Goal: Navigation & Orientation: Find specific page/section

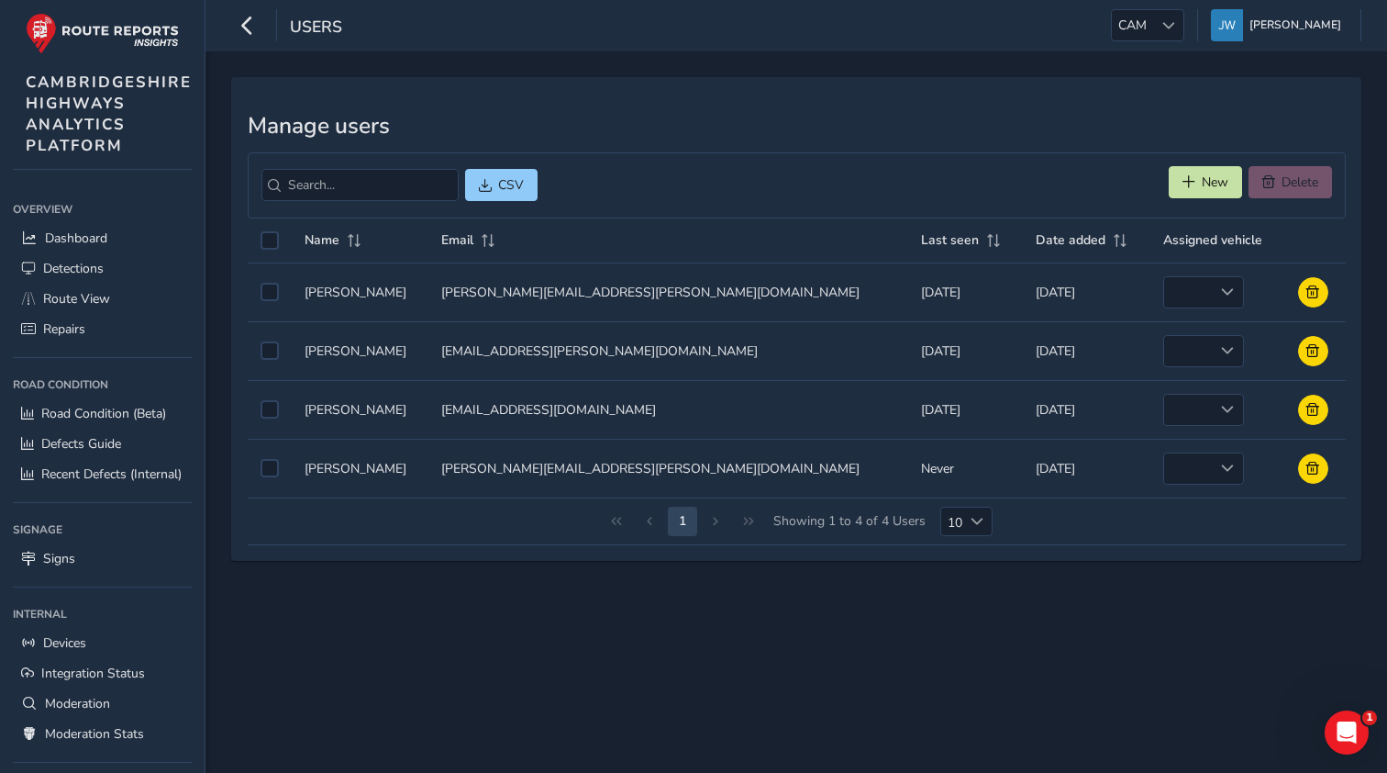
scroll to position [139, 0]
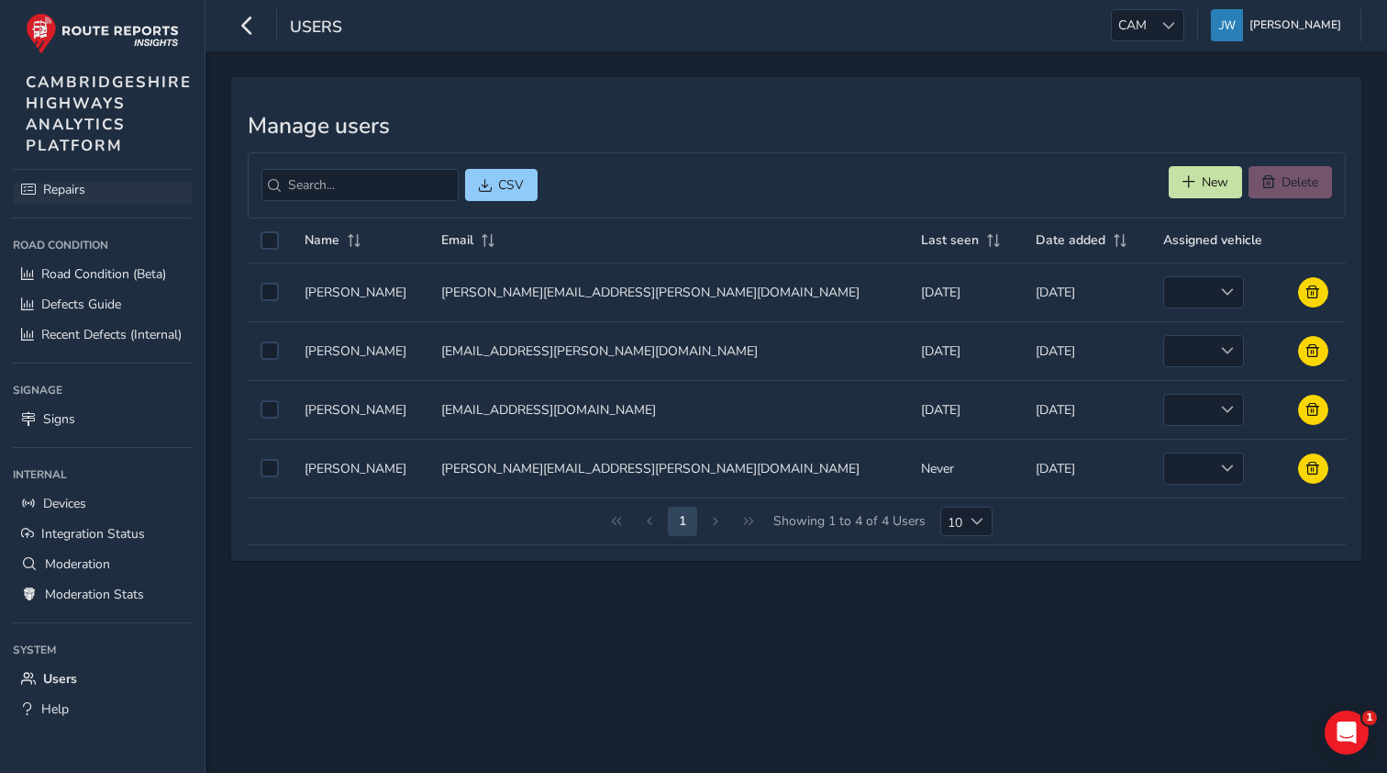
click at [61, 183] on span "Repairs" at bounding box center [64, 189] width 42 height 17
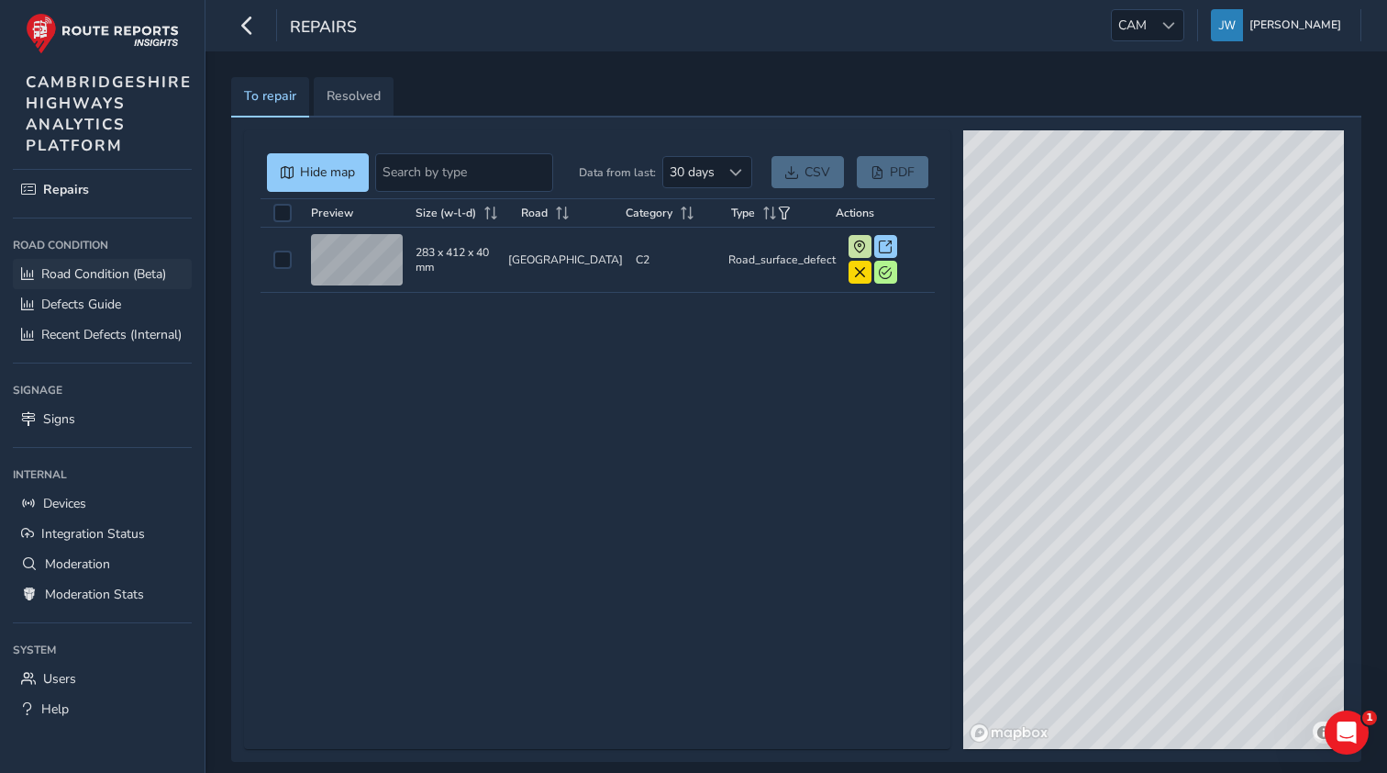
click at [81, 273] on span "Road Condition (Beta)" at bounding box center [103, 273] width 125 height 17
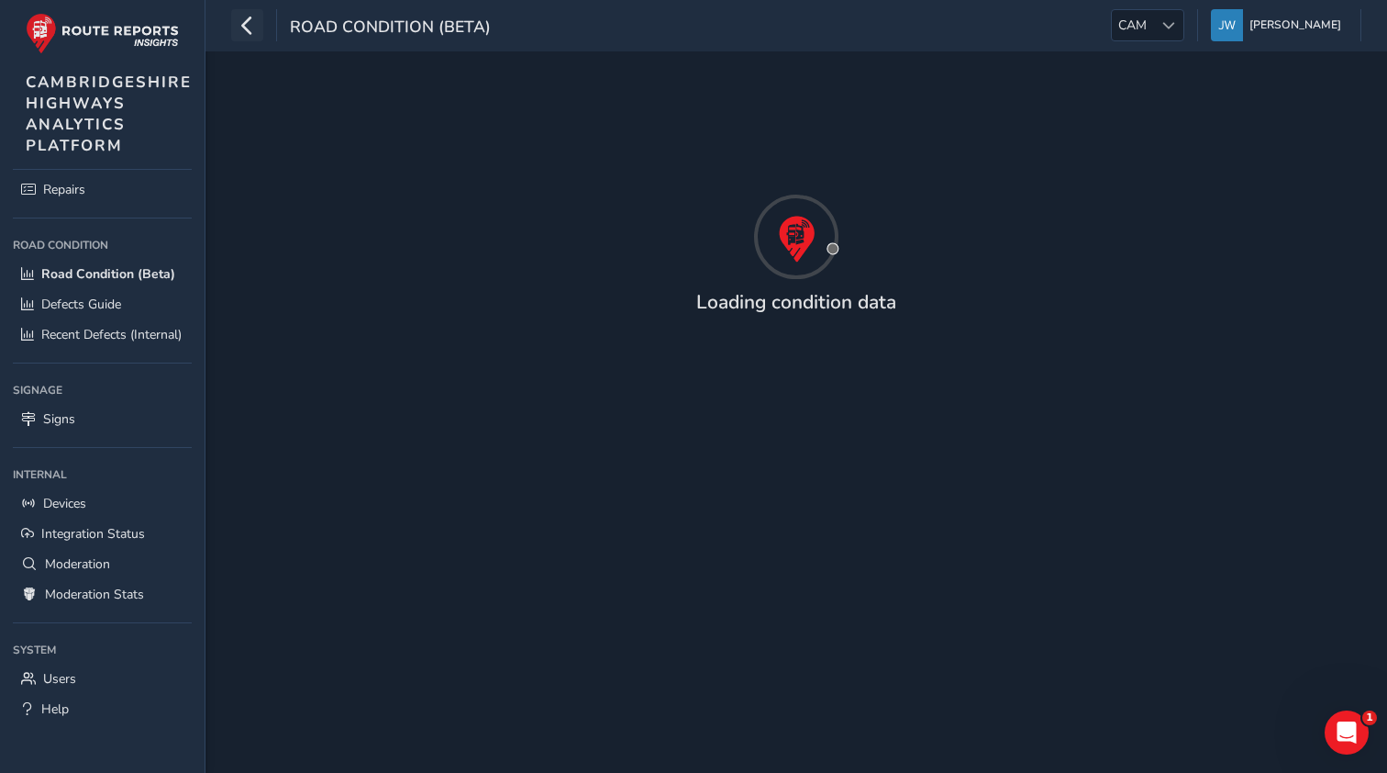
click at [248, 31] on icon "button" at bounding box center [247, 25] width 19 height 32
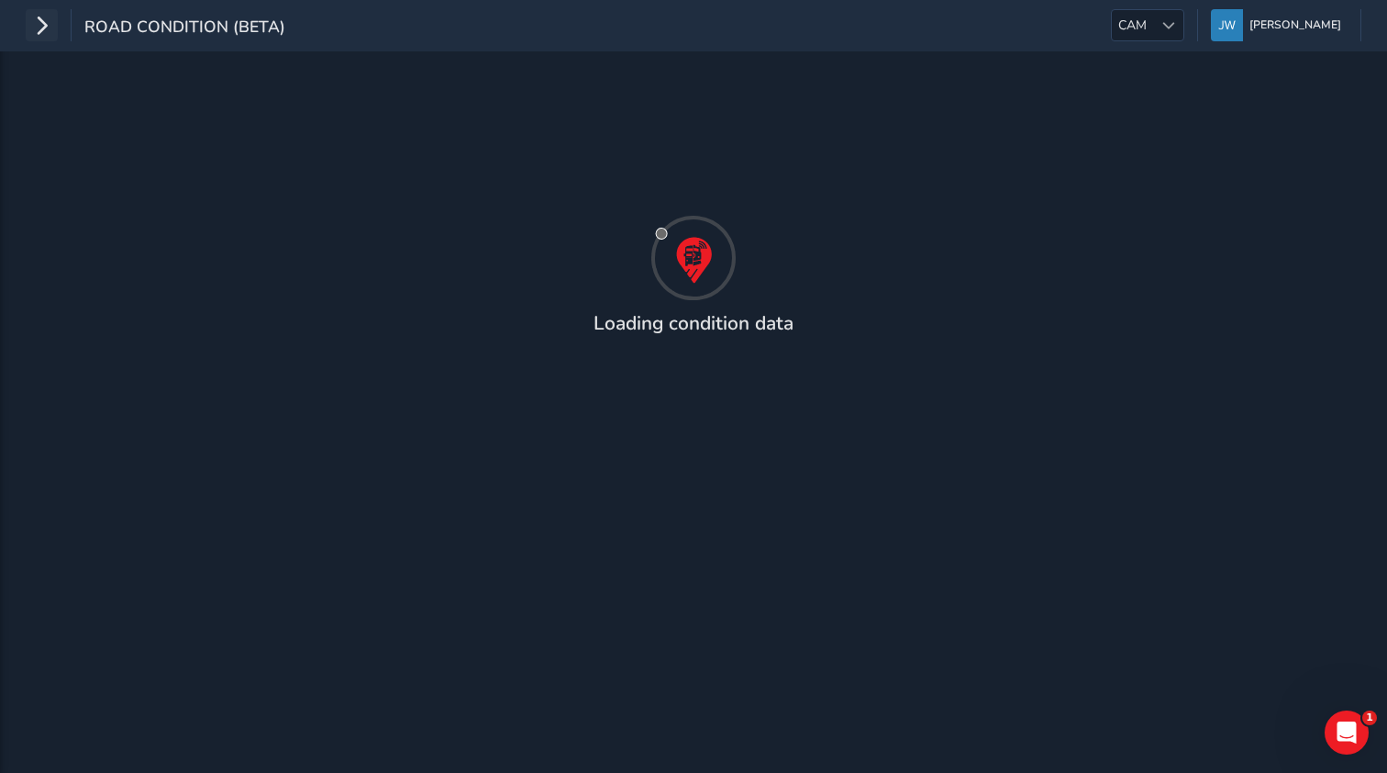
click at [38, 28] on icon "button" at bounding box center [41, 25] width 19 height 32
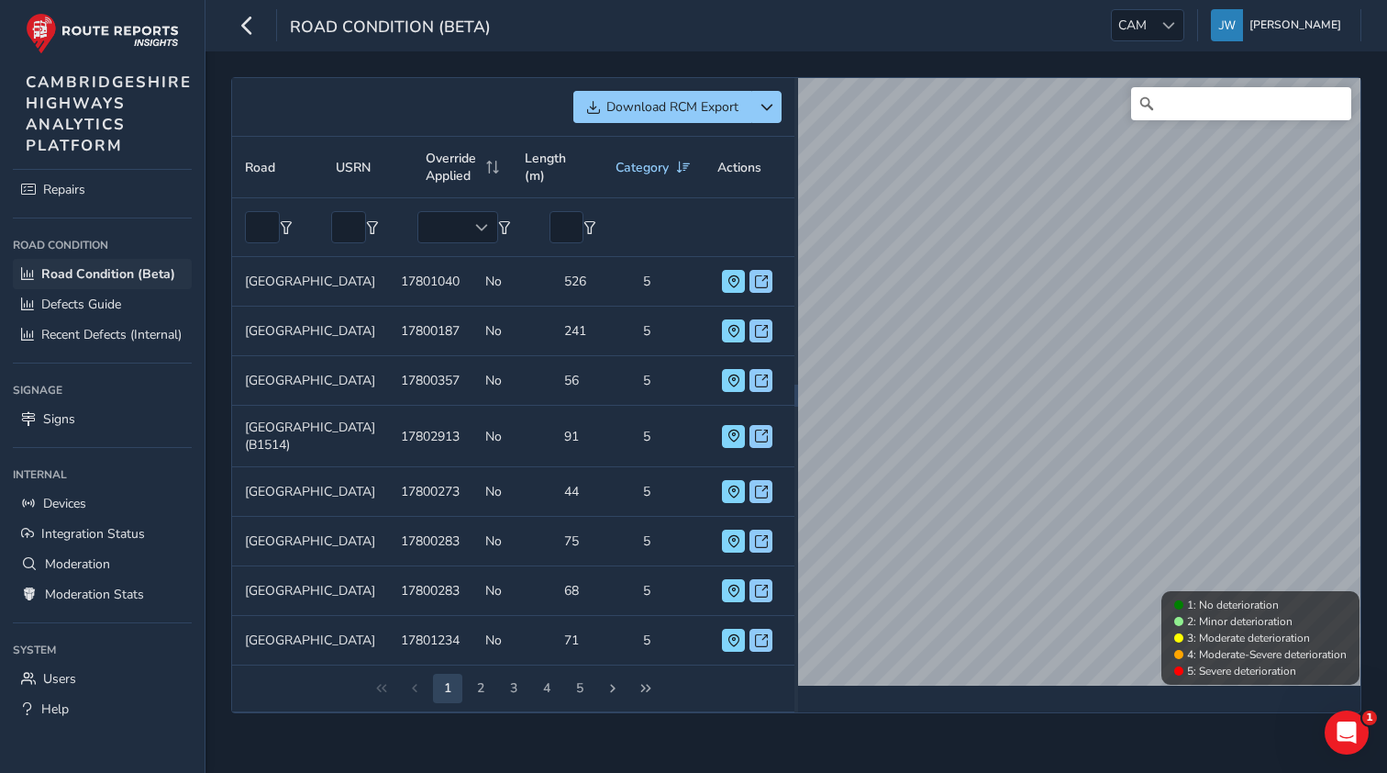
scroll to position [17, 0]
click at [72, 195] on span "Repairs" at bounding box center [64, 189] width 42 height 17
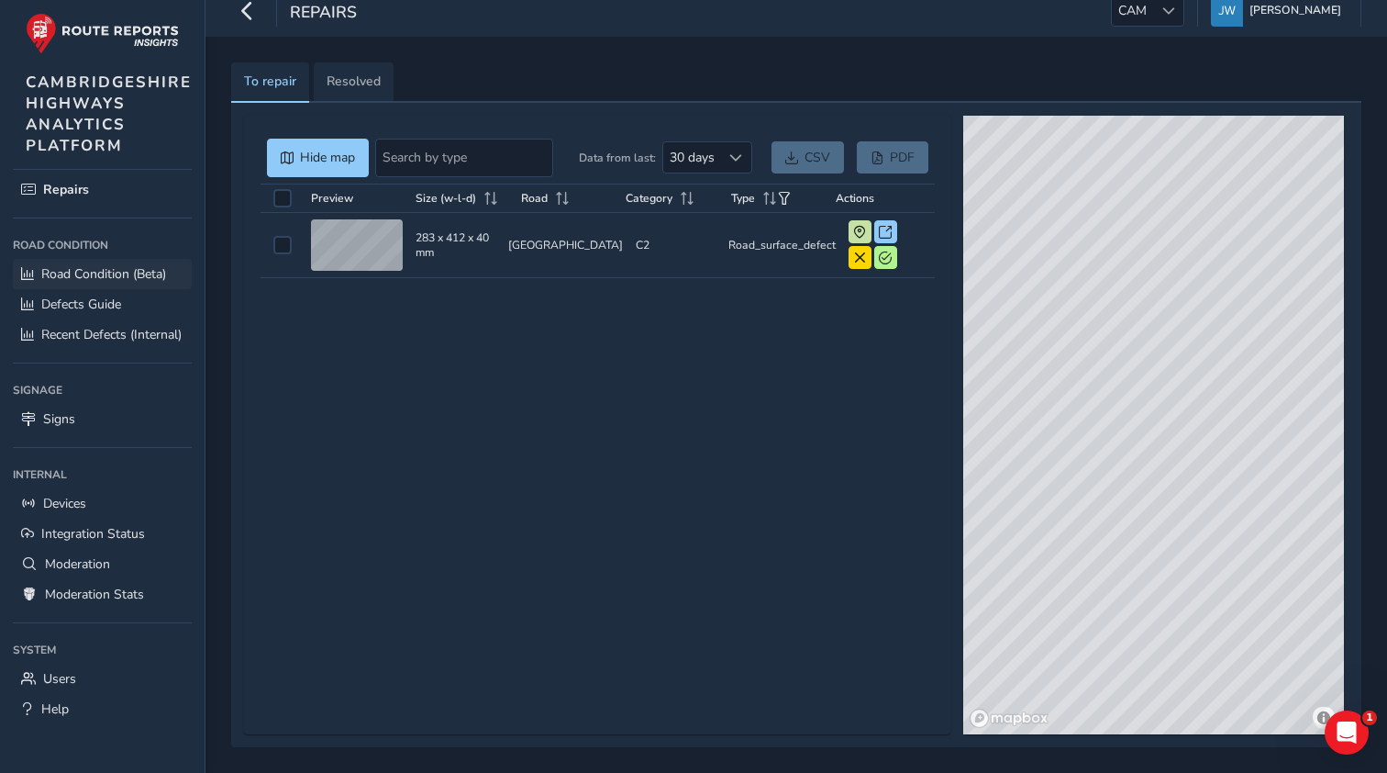
click at [77, 268] on span "Road Condition (Beta)" at bounding box center [103, 273] width 125 height 17
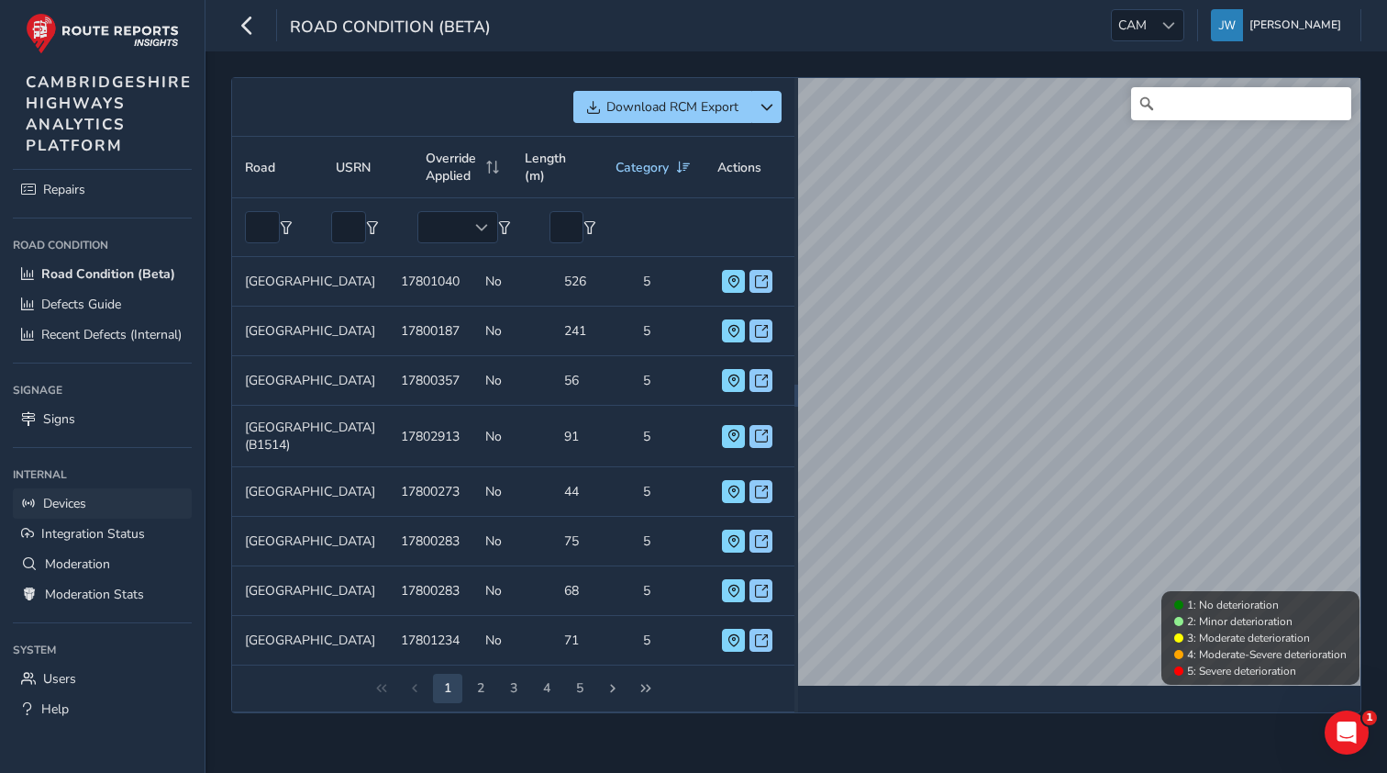
click at [71, 501] on span "Devices" at bounding box center [64, 503] width 43 height 17
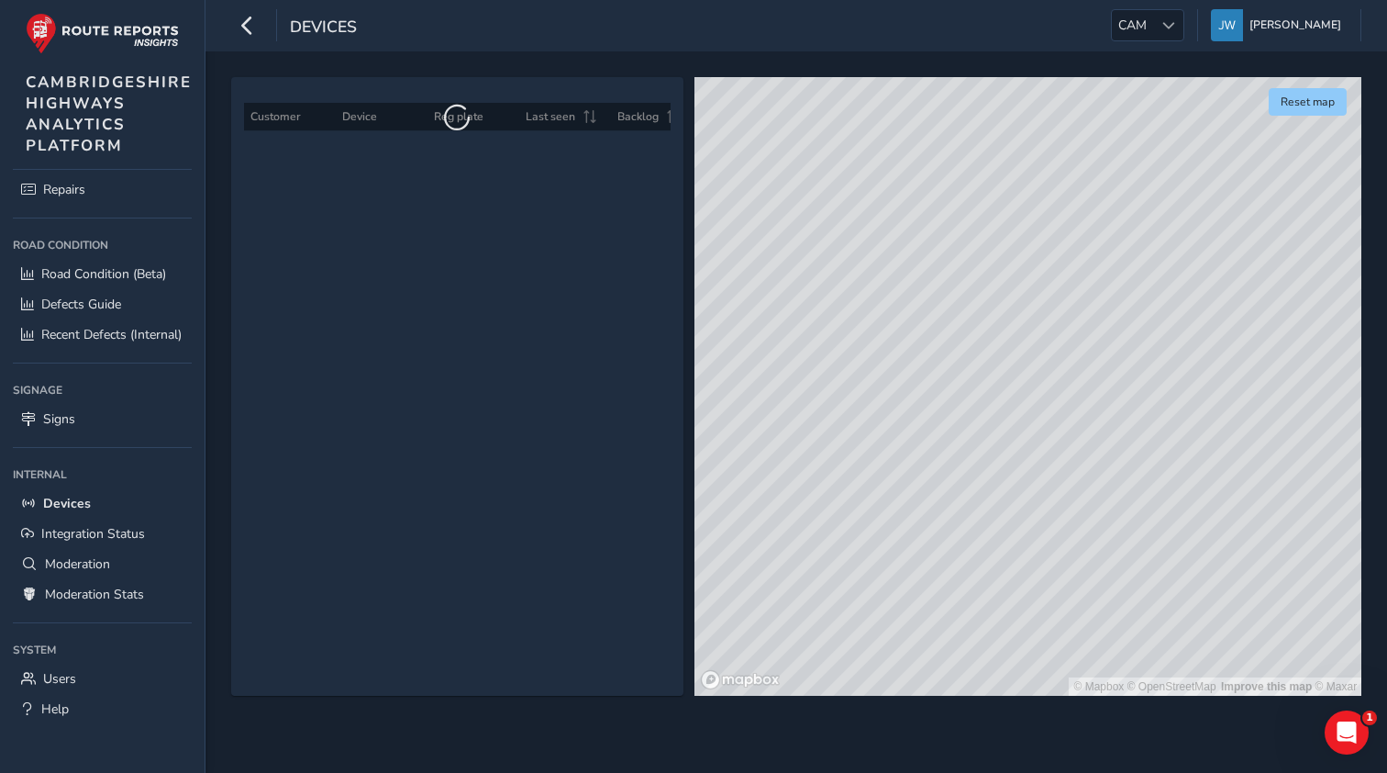
click at [45, 31] on img at bounding box center [102, 33] width 153 height 41
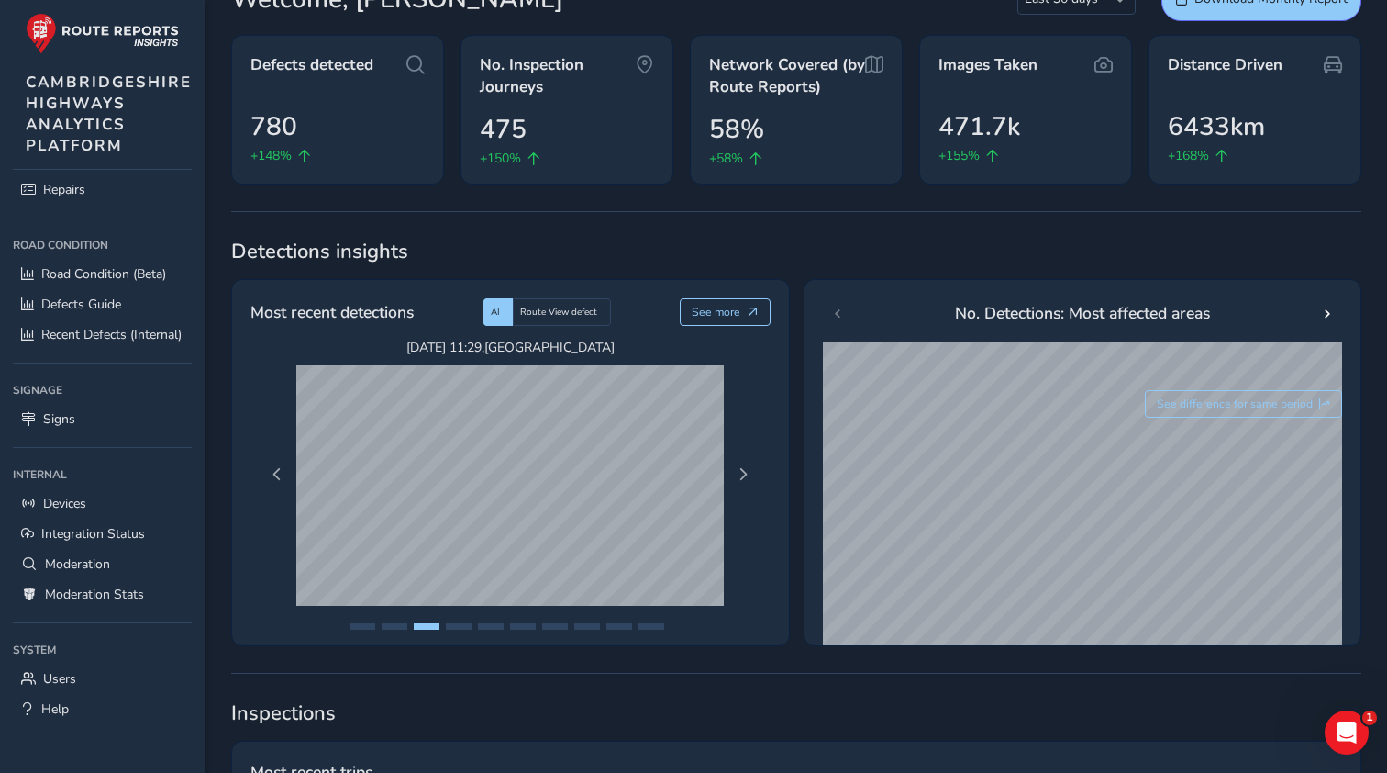
scroll to position [99, 0]
